Goal: Check status: Check status

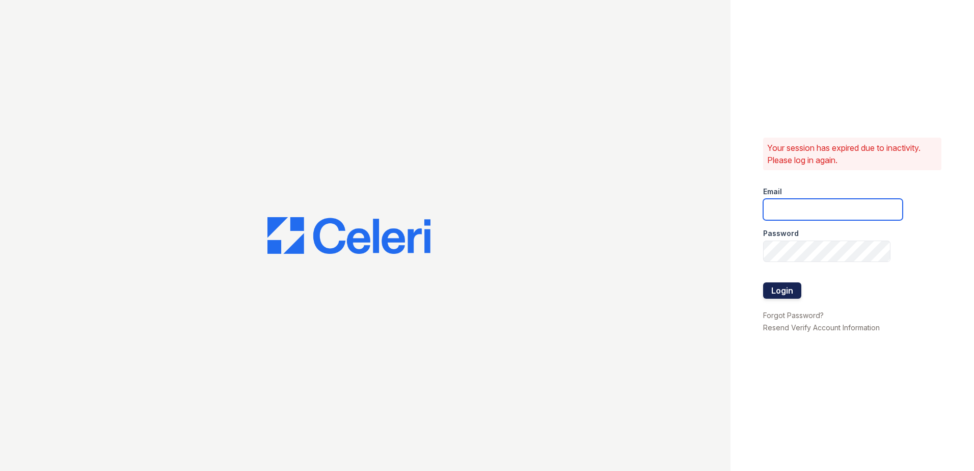
type input "sel-mehrik@trinity-pm.com"
click at [765, 295] on button "Login" at bounding box center [782, 290] width 38 height 16
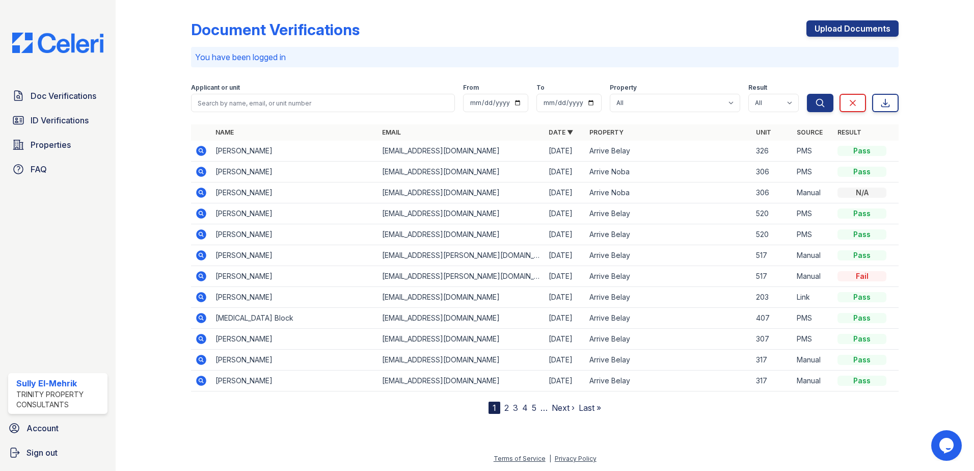
click at [201, 171] on icon at bounding box center [200, 171] width 3 height 3
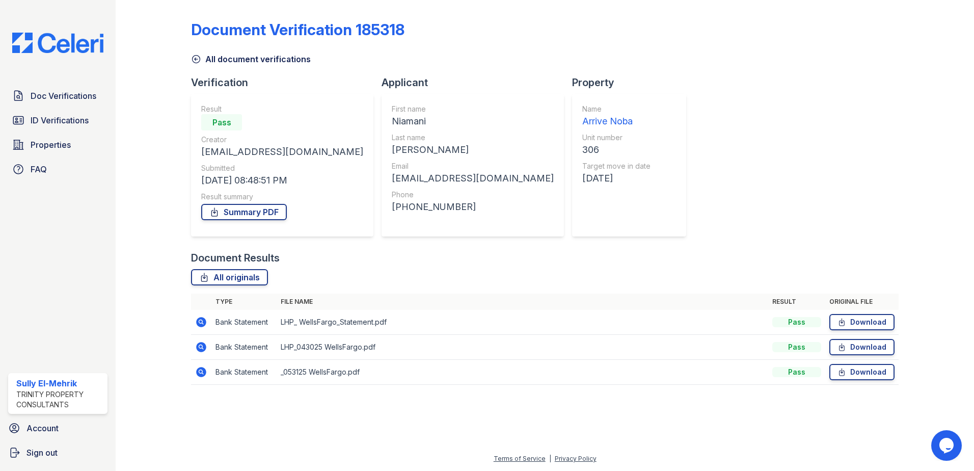
click at [203, 321] on icon at bounding box center [201, 322] width 10 height 10
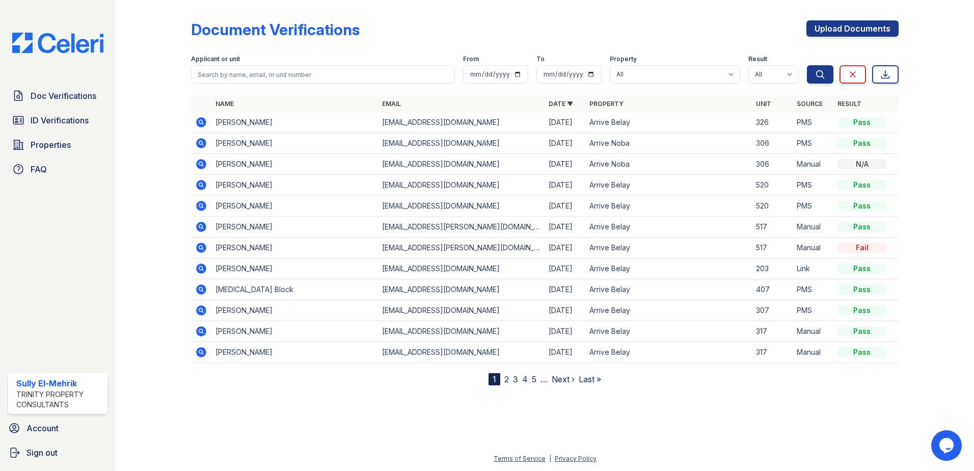
click at [200, 145] on icon at bounding box center [201, 143] width 10 height 10
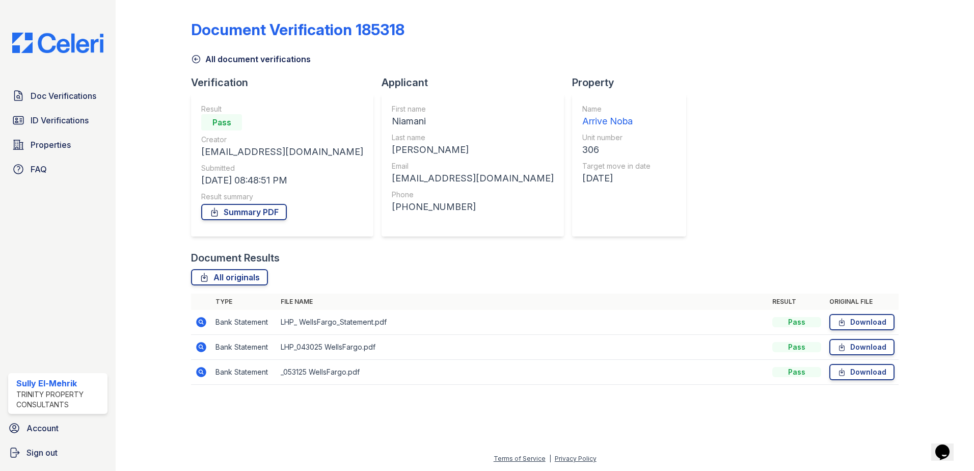
click at [194, 61] on icon at bounding box center [196, 59] width 10 height 10
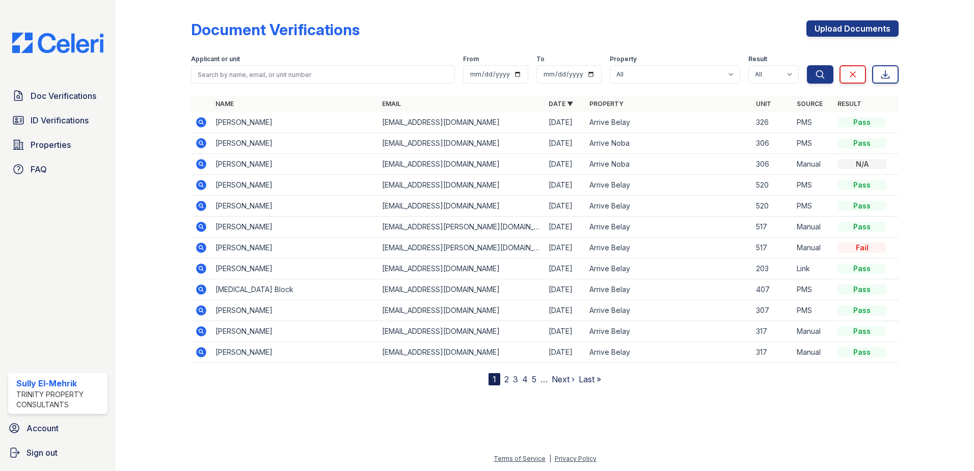
click at [761, 405] on div at bounding box center [545, 426] width 826 height 51
click at [207, 162] on icon at bounding box center [201, 164] width 12 height 12
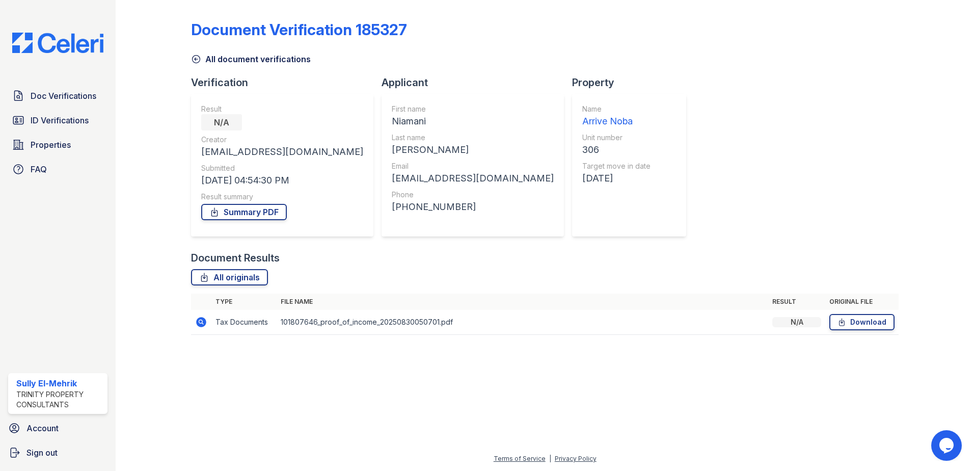
click at [194, 321] on td at bounding box center [201, 322] width 20 height 25
click at [201, 323] on icon at bounding box center [201, 322] width 10 height 10
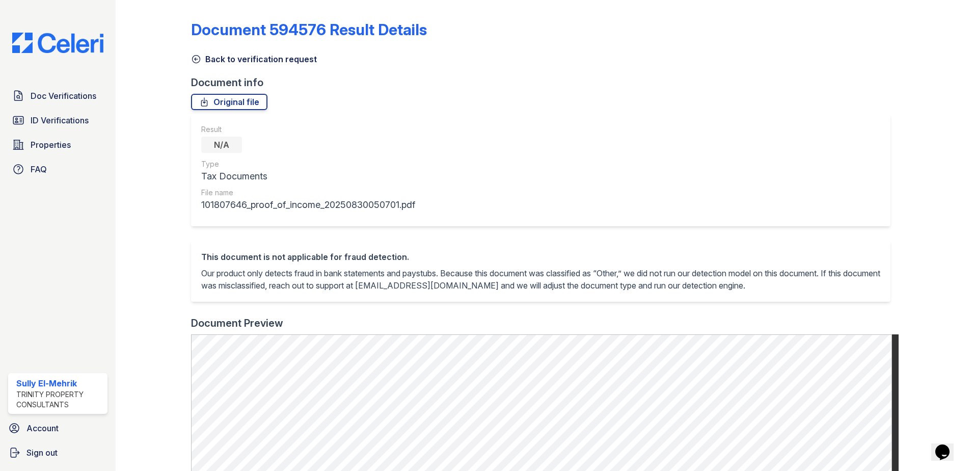
click at [200, 61] on icon at bounding box center [196, 59] width 10 height 10
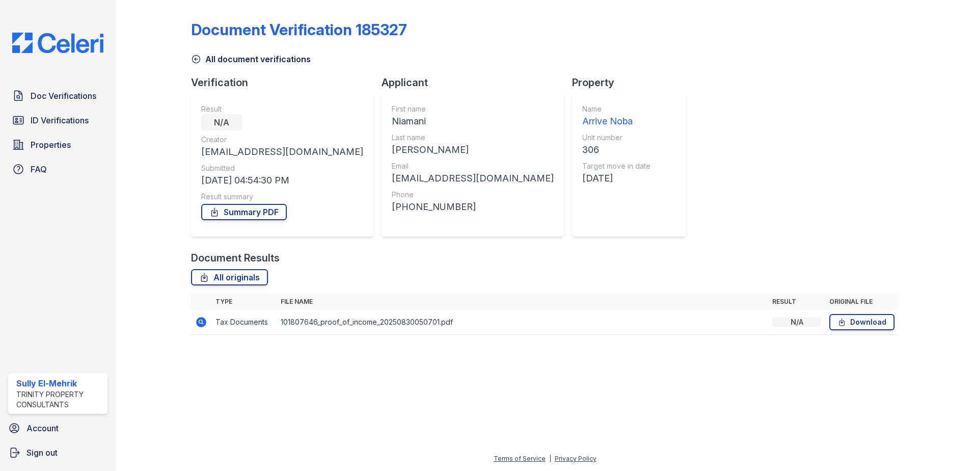
click at [194, 59] on icon at bounding box center [196, 59] width 10 height 10
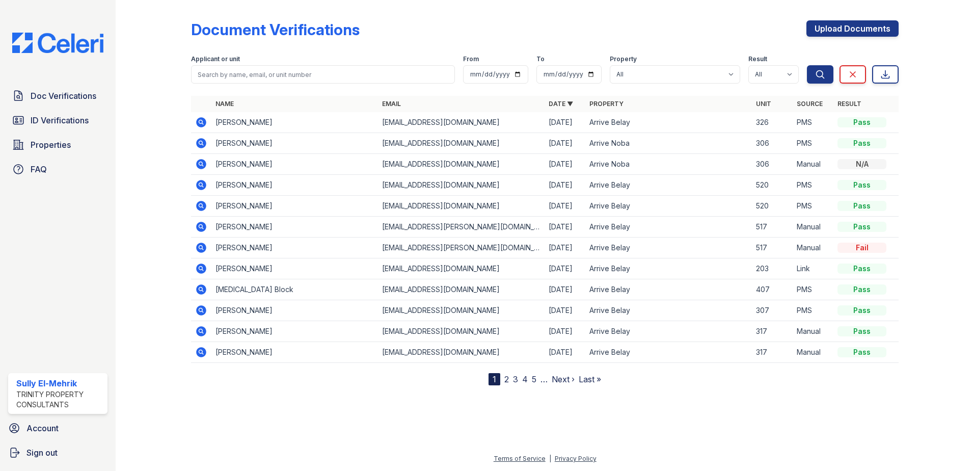
click at [202, 140] on icon at bounding box center [201, 143] width 10 height 10
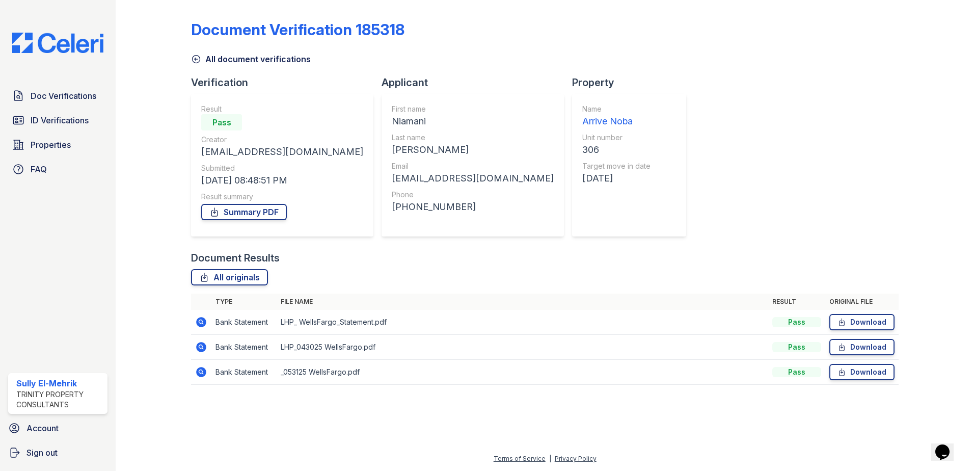
click at [199, 58] on icon at bounding box center [196, 59] width 10 height 10
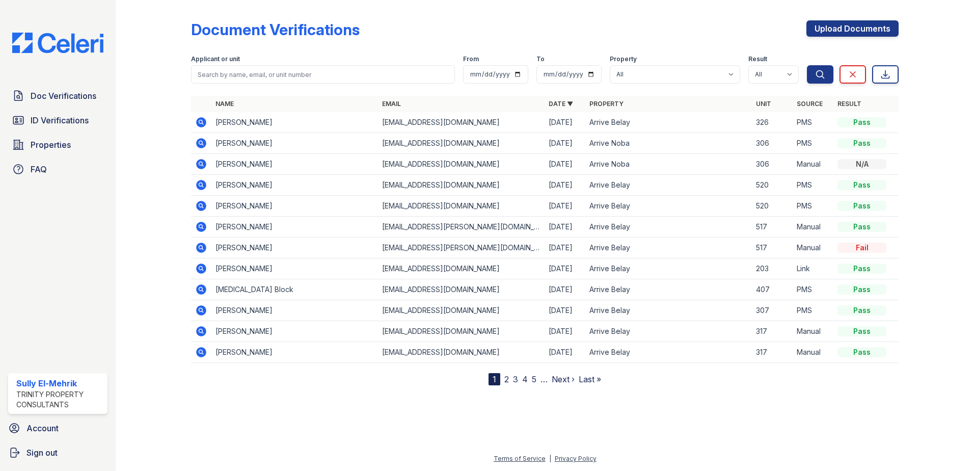
click at [199, 145] on icon at bounding box center [201, 143] width 10 height 10
